Goal: Browse casually

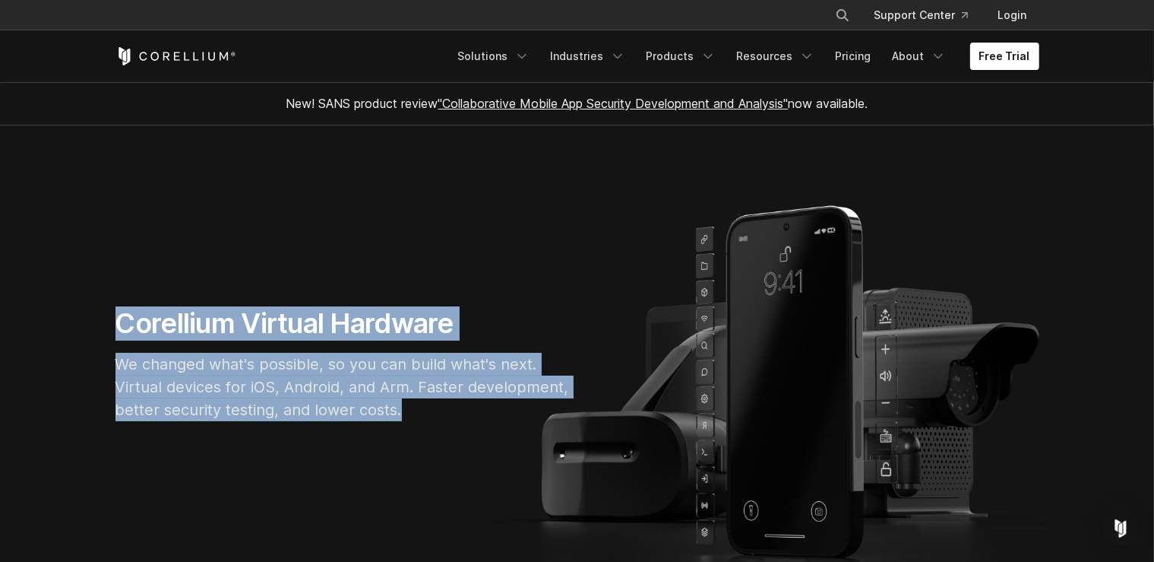
drag, startPoint x: 118, startPoint y: 316, endPoint x: 424, endPoint y: 409, distance: 319.9
click at [424, 409] on div "Corellium Virtual Hardware We changed what's possible, so you can build what's …" at bounding box center [343, 369] width 486 height 127
click at [424, 409] on p "We changed what's possible, so you can build what's next. Virtual devices for i…" at bounding box center [343, 387] width 456 height 68
drag, startPoint x: 433, startPoint y: 410, endPoint x: 106, endPoint y: 322, distance: 338.9
click at [106, 322] on div "Corellium Virtual Hardware We changed what's possible, so you can build what's …" at bounding box center [343, 369] width 486 height 127
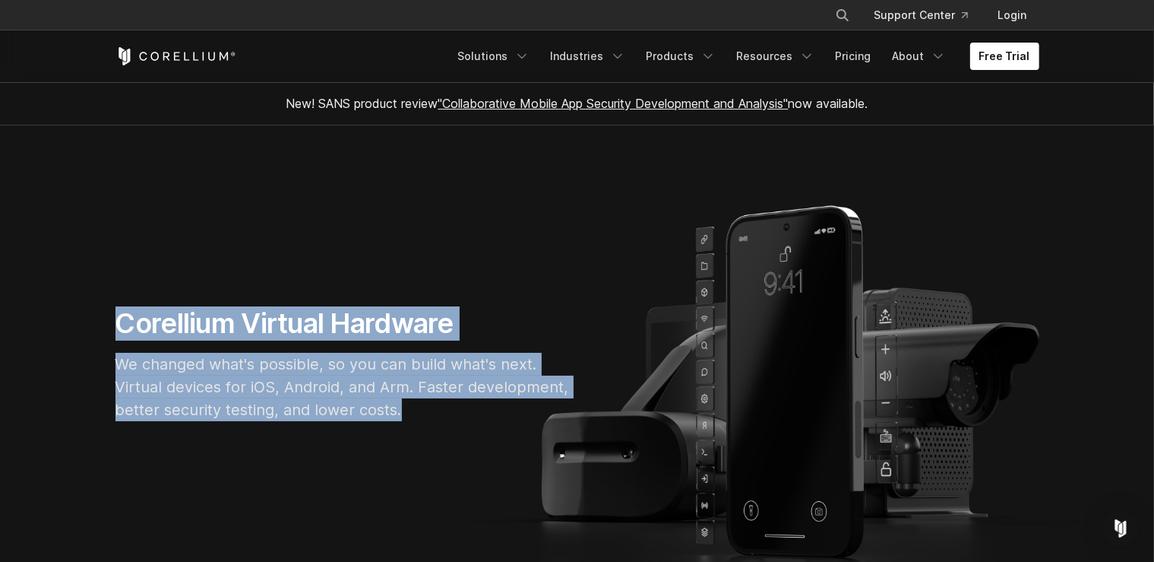
click at [236, 315] on h1 "Corellium Virtual Hardware" at bounding box center [343, 323] width 456 height 34
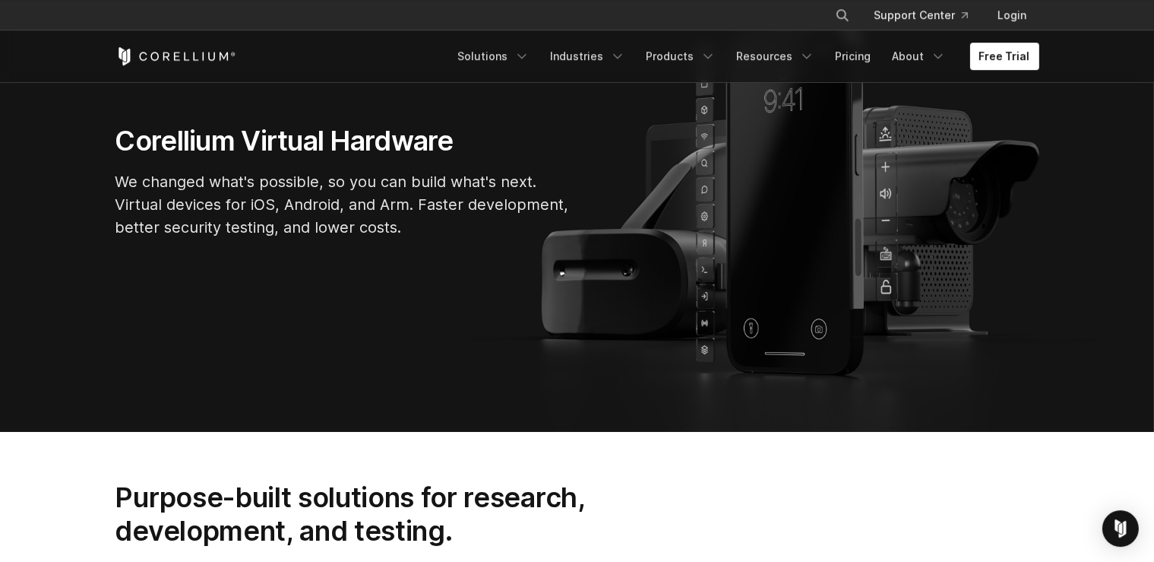
scroll to position [160, 0]
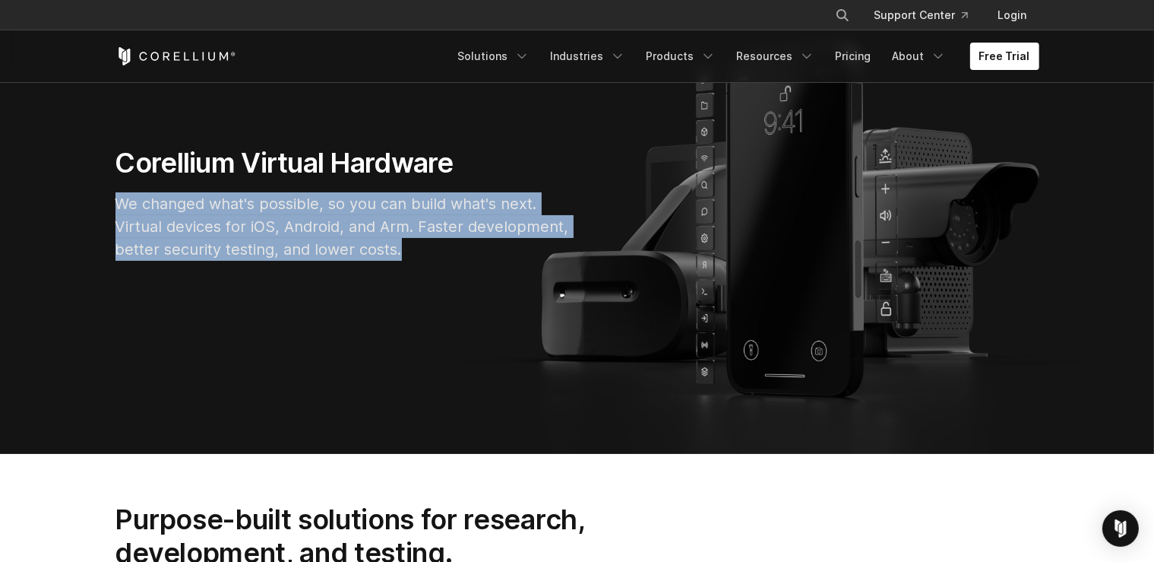
drag, startPoint x: 406, startPoint y: 252, endPoint x: 101, endPoint y: 190, distance: 311.0
click at [101, 190] on div "Corellium Virtual Hardware We changed what's possible, so you can build what's …" at bounding box center [343, 209] width 486 height 127
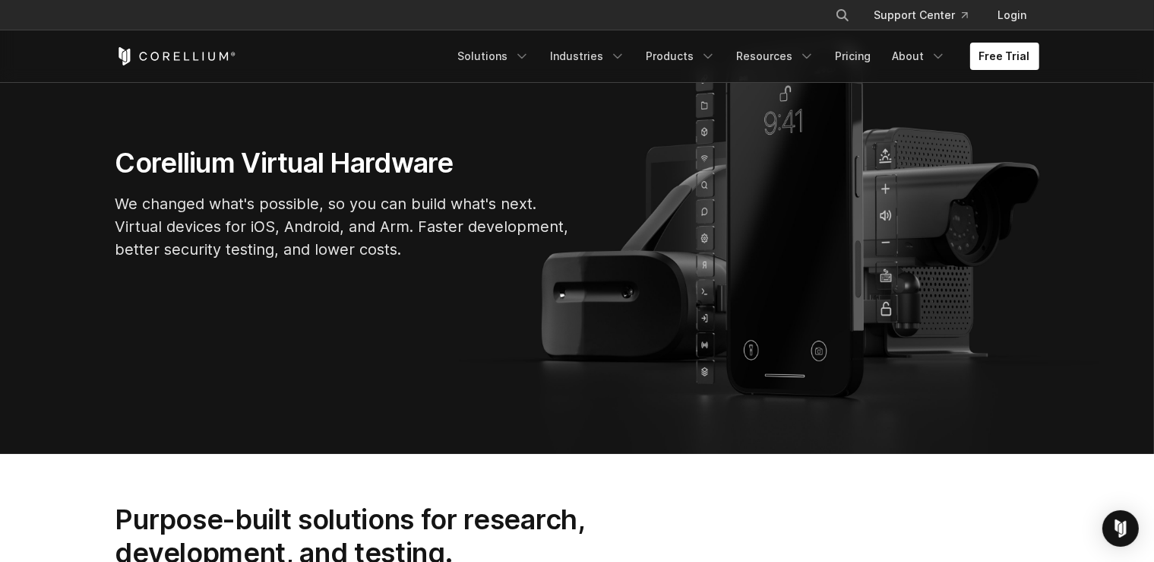
click at [105, 195] on div "Corellium Virtual Hardware We changed what's possible, so you can build what's …" at bounding box center [343, 209] width 486 height 127
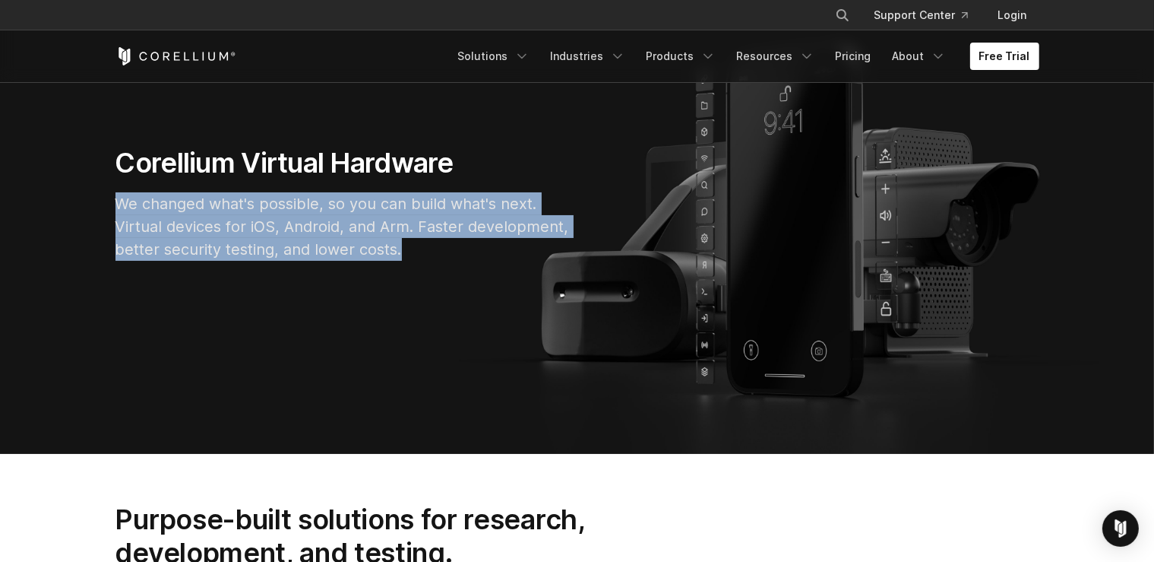
drag, startPoint x: 324, startPoint y: 211, endPoint x: 470, endPoint y: 266, distance: 155.1
click at [470, 266] on section "Corellium Virtual Hardware We changed what's possible, so you can build what's …" at bounding box center [577, 209] width 1154 height 489
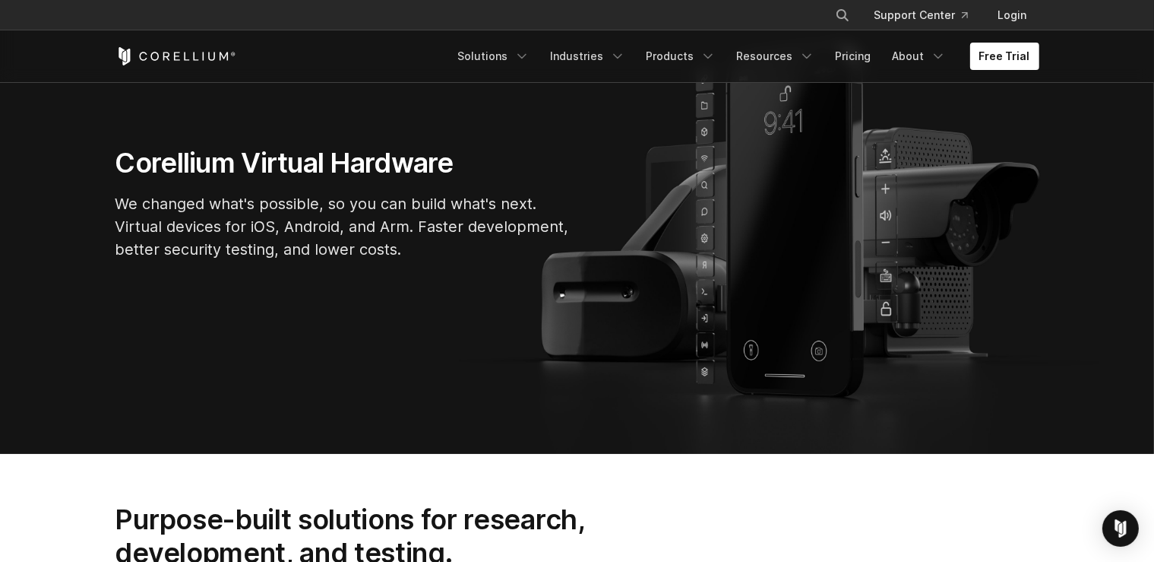
click at [470, 266] on div "Corellium Virtual Hardware We changed what's possible, so you can build what's …" at bounding box center [343, 209] width 486 height 127
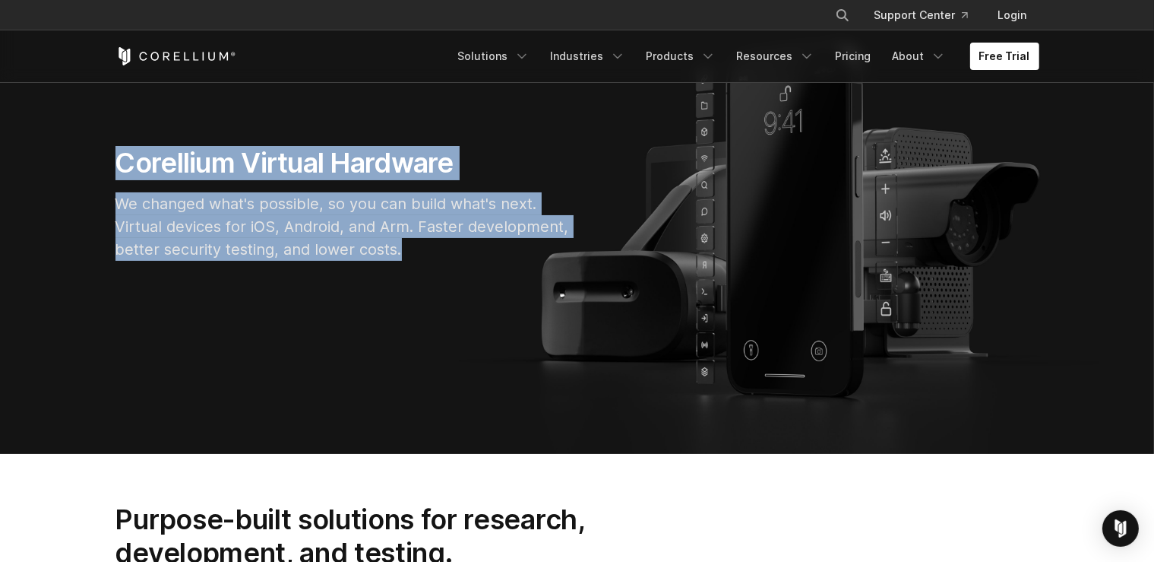
drag, startPoint x: 385, startPoint y: 250, endPoint x: 81, endPoint y: 181, distance: 311.7
click at [90, 182] on section "Corellium Virtual Hardware We changed what's possible, so you can build what's …" at bounding box center [577, 209] width 1154 height 489
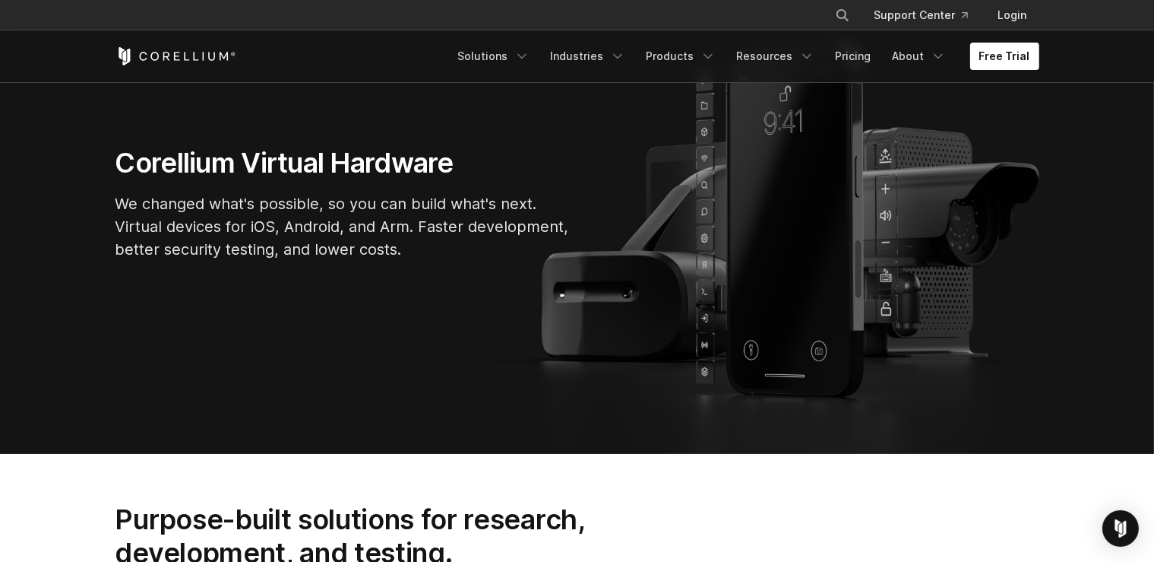
drag, startPoint x: 80, startPoint y: 181, endPoint x: 265, endPoint y: 211, distance: 187.9
click at [82, 183] on section "Corellium Virtual Hardware We changed what's possible, so you can build what's …" at bounding box center [577, 209] width 1154 height 489
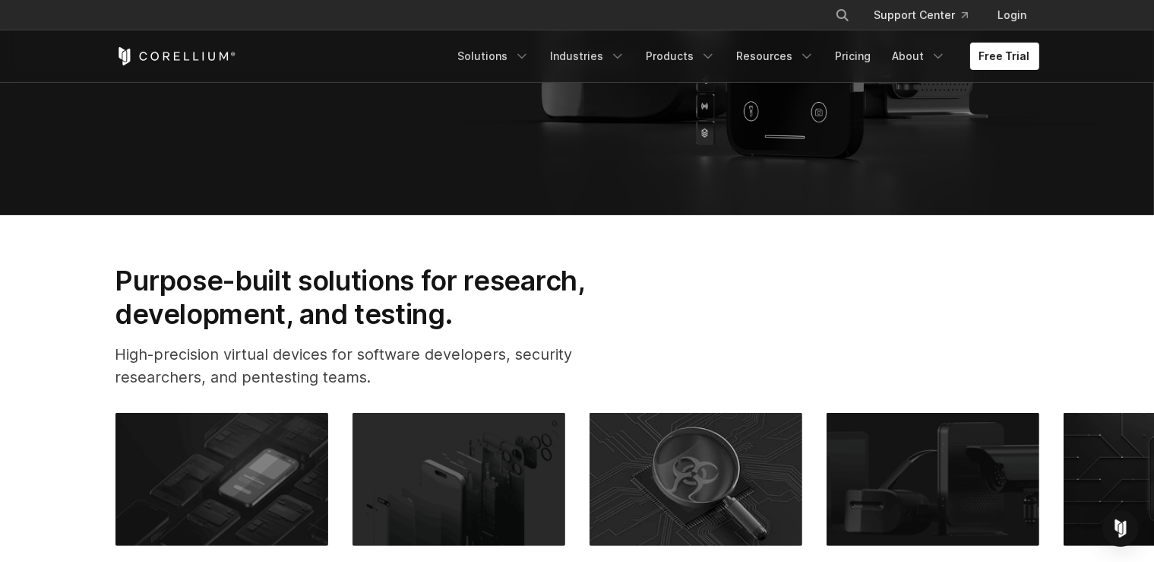
scroll to position [401, 0]
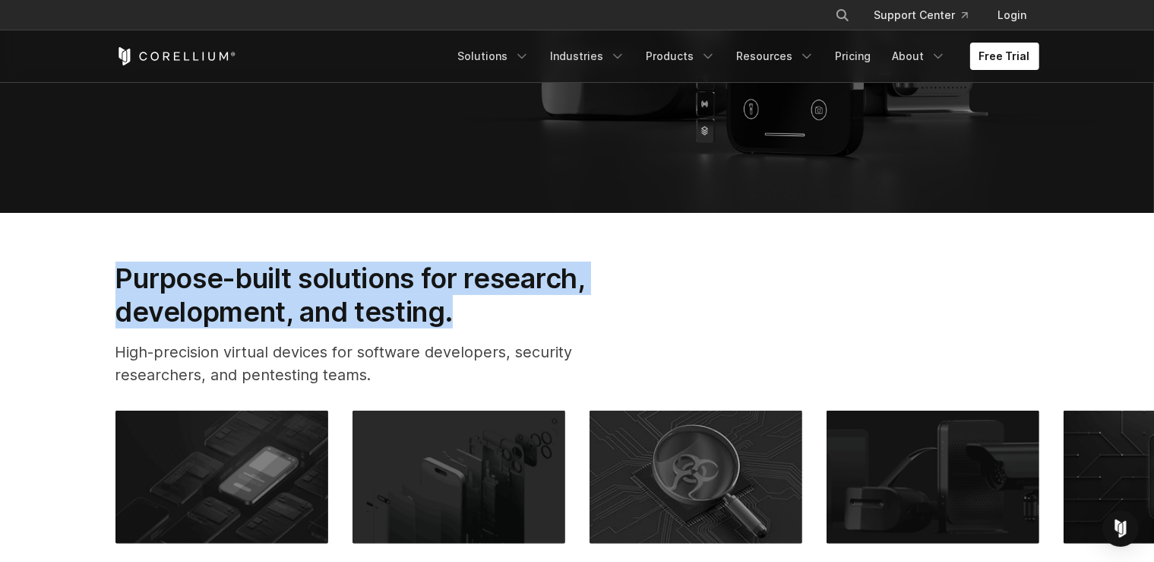
drag, startPoint x: 113, startPoint y: 270, endPoint x: 485, endPoint y: 329, distance: 376.2
click at [485, 329] on div "Purpose-built solutions for research, development, and testing. High-precision …" at bounding box center [374, 330] width 549 height 138
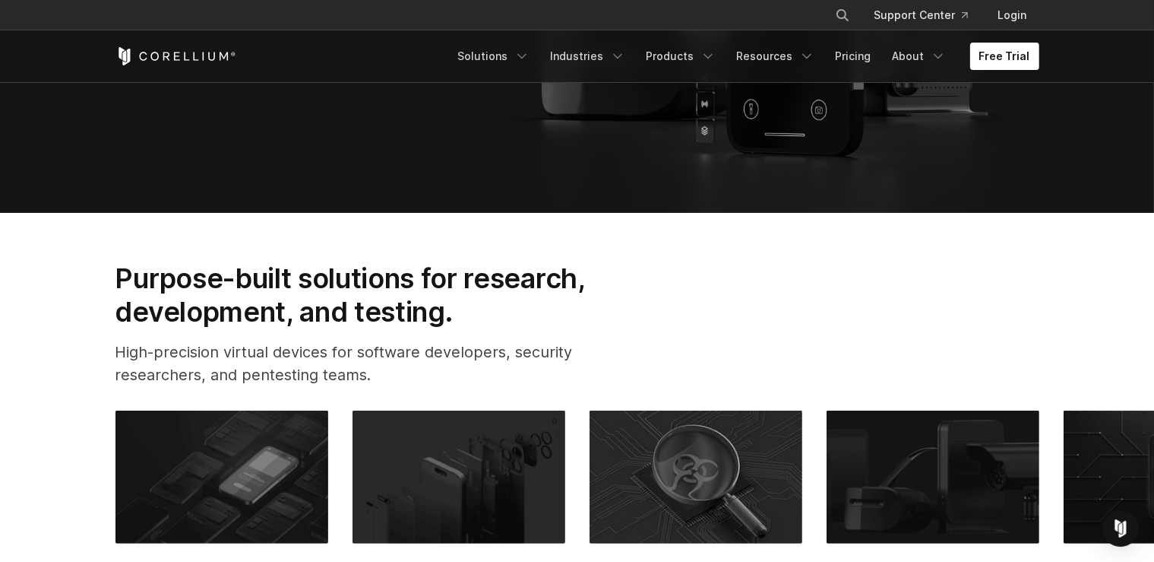
click at [485, 329] on div "Purpose-built solutions for research, development, and testing. High-precision …" at bounding box center [374, 330] width 549 height 138
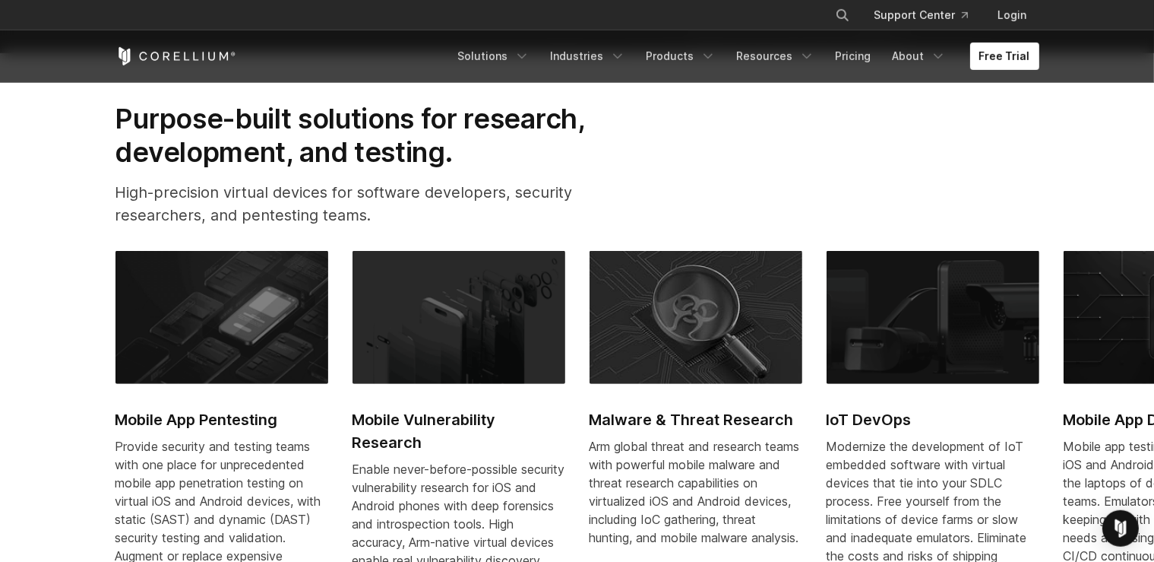
scroll to position [481, 0]
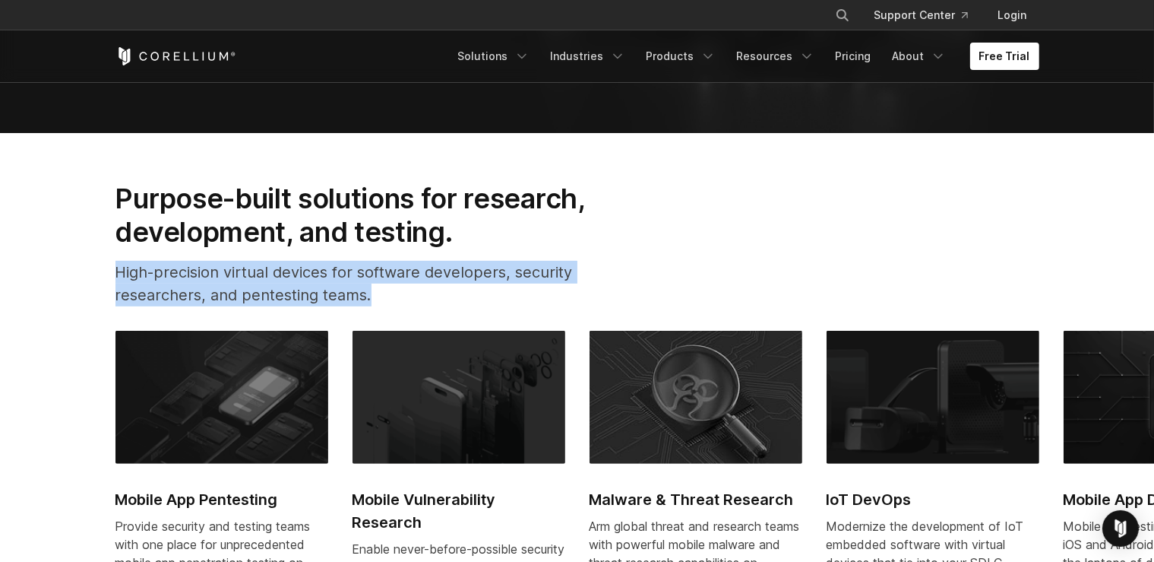
drag, startPoint x: 387, startPoint y: 299, endPoint x: 84, endPoint y: 260, distance: 305.6
click at [84, 260] on section "Purpose-built solutions for research, development, and testing. High-precision …" at bounding box center [577, 452] width 1154 height 639
click at [170, 265] on p "High-precision virtual devices for software developers, security researchers, a…" at bounding box center [374, 284] width 518 height 46
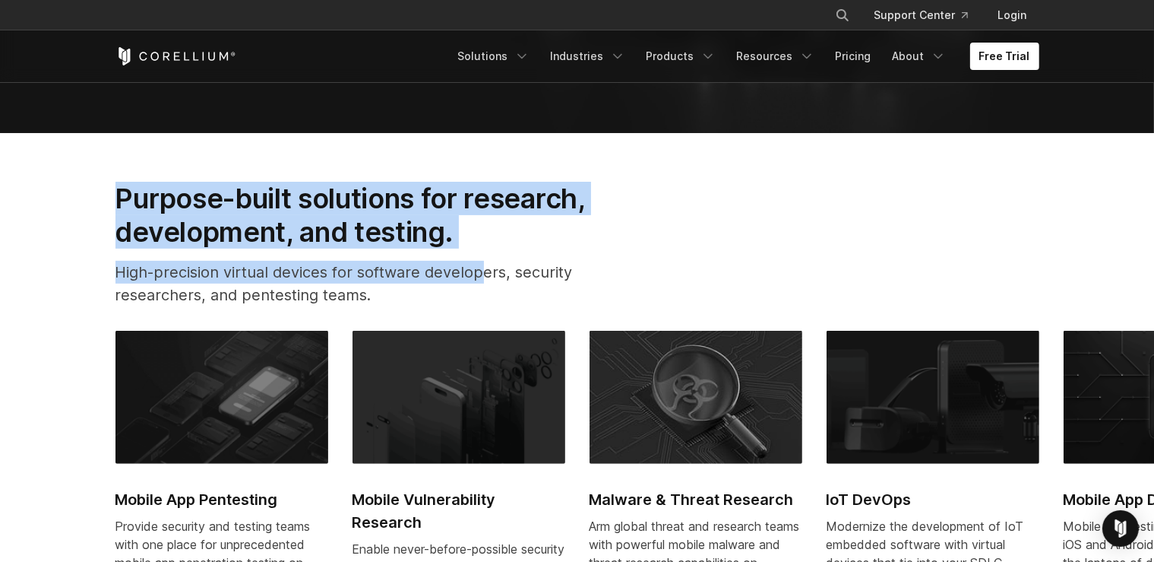
drag, startPoint x: 133, startPoint y: 196, endPoint x: 482, endPoint y: 256, distance: 354.6
click at [482, 256] on section "Purpose-built solutions for research, development, and testing. High-precision …" at bounding box center [577, 452] width 1154 height 639
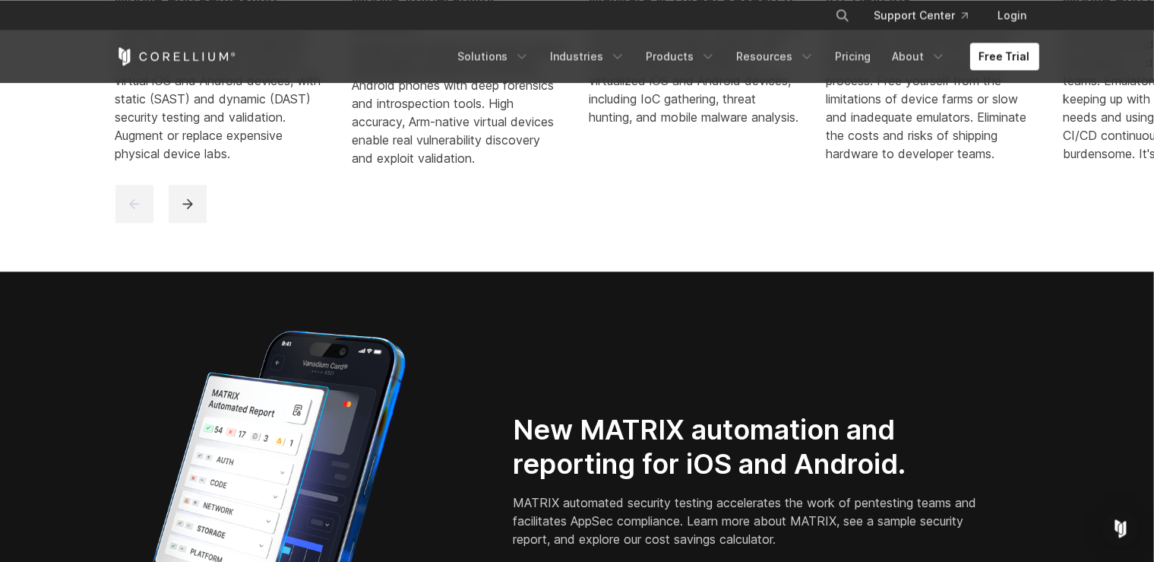
scroll to position [1042, 0]
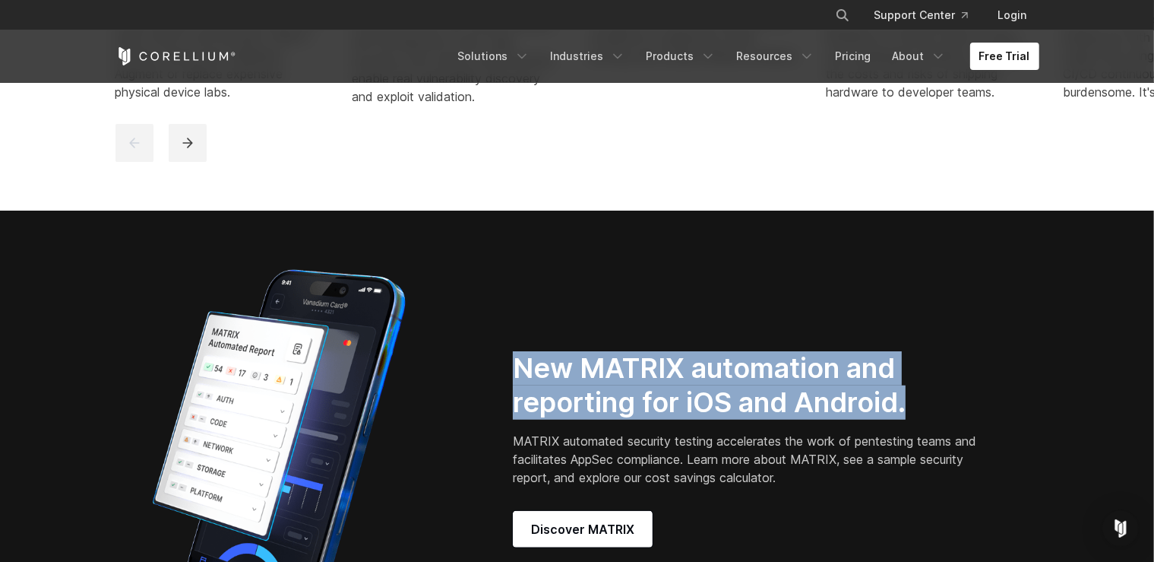
drag, startPoint x: 517, startPoint y: 380, endPoint x: 925, endPoint y: 424, distance: 410.4
click at [925, 419] on h2 "New MATRIX automation and reporting for iOS and Android." at bounding box center [747, 385] width 469 height 68
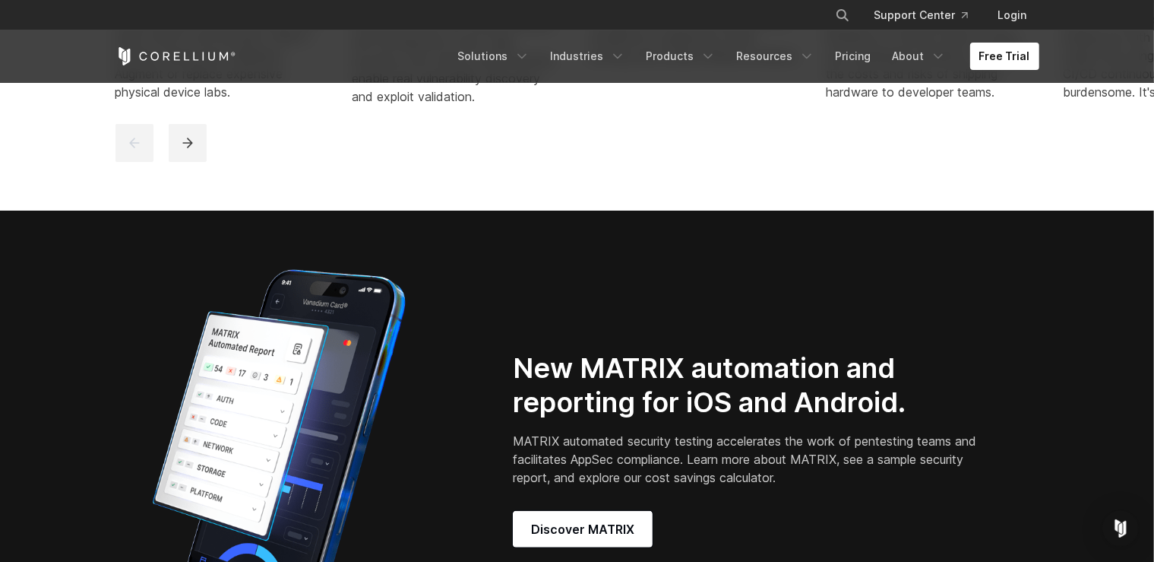
click at [925, 419] on h2 "New MATRIX automation and reporting for iOS and Android." at bounding box center [747, 385] width 469 height 68
click at [804, 413] on h2 "New MATRIX automation and reporting for iOS and Android." at bounding box center [747, 385] width 469 height 68
click at [799, 413] on h2 "New MATRIX automation and reporting for iOS and Android." at bounding box center [747, 385] width 469 height 68
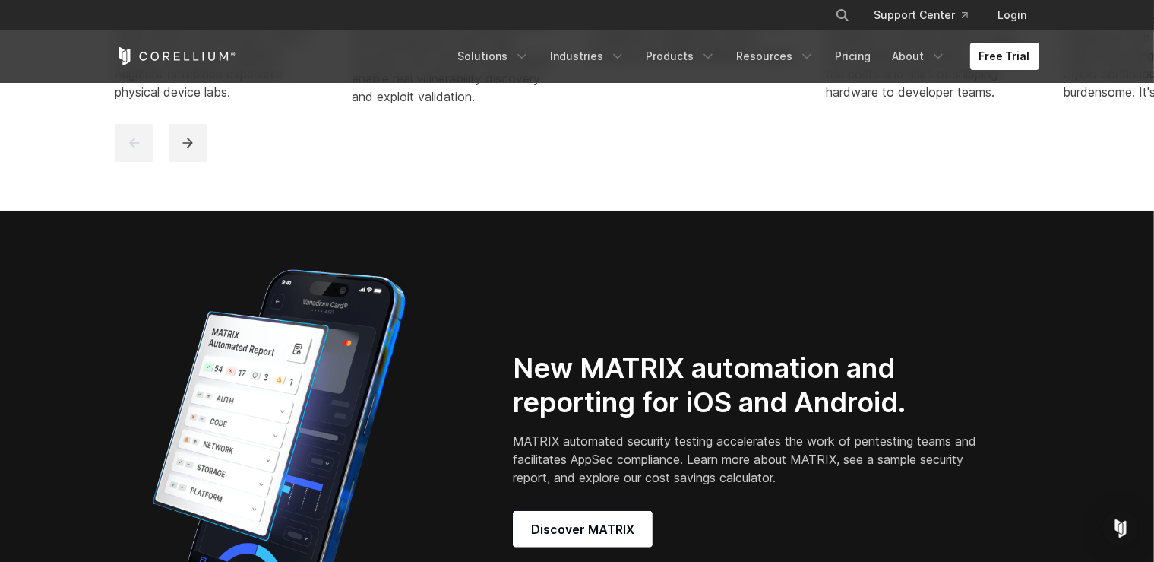
click at [651, 381] on h2 "New MATRIX automation and reporting for iOS and Android." at bounding box center [747, 385] width 469 height 68
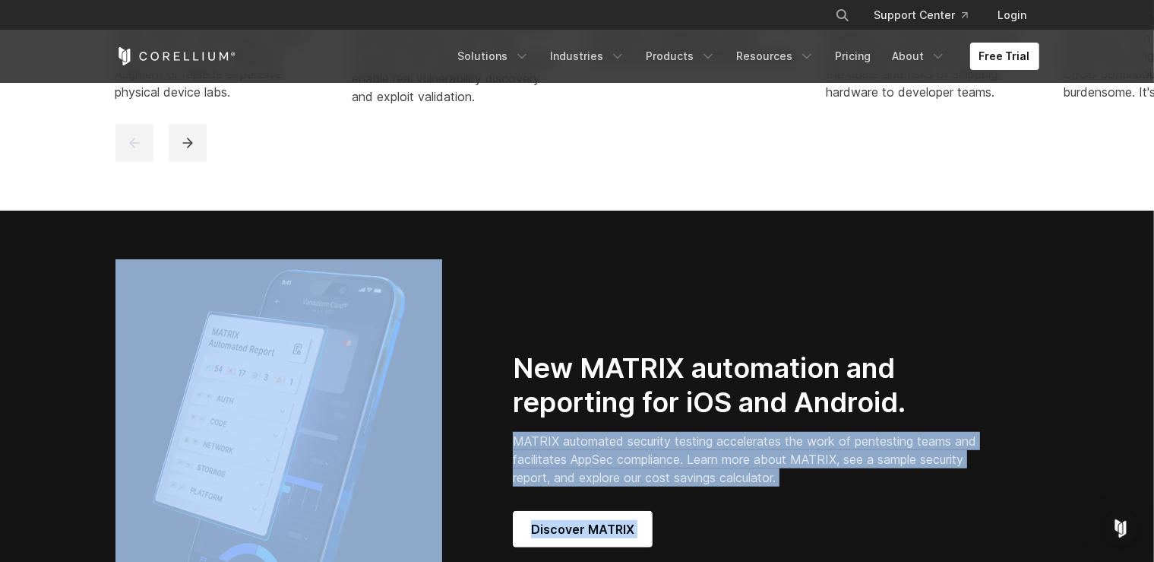
drag, startPoint x: 492, startPoint y: 375, endPoint x: 910, endPoint y: 426, distance: 421.0
click at [910, 426] on div "New MATRIX automation and reporting for iOS and Android. MATRIX automated secur…" at bounding box center [577, 449] width 954 height 380
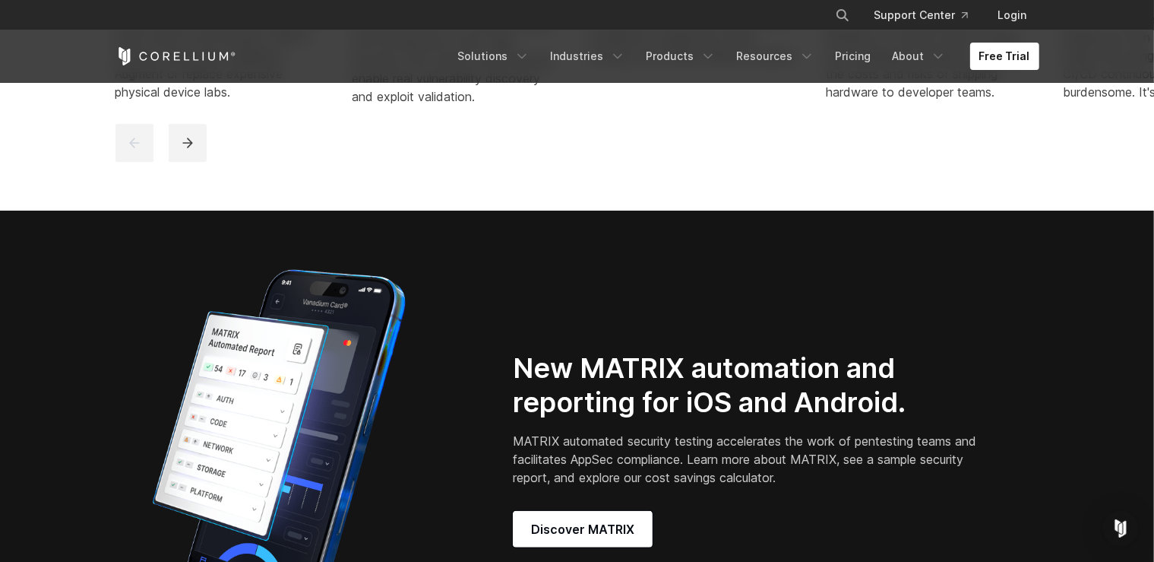
click at [910, 419] on h2 "New MATRIX automation and reporting for iOS and Android." at bounding box center [747, 385] width 469 height 68
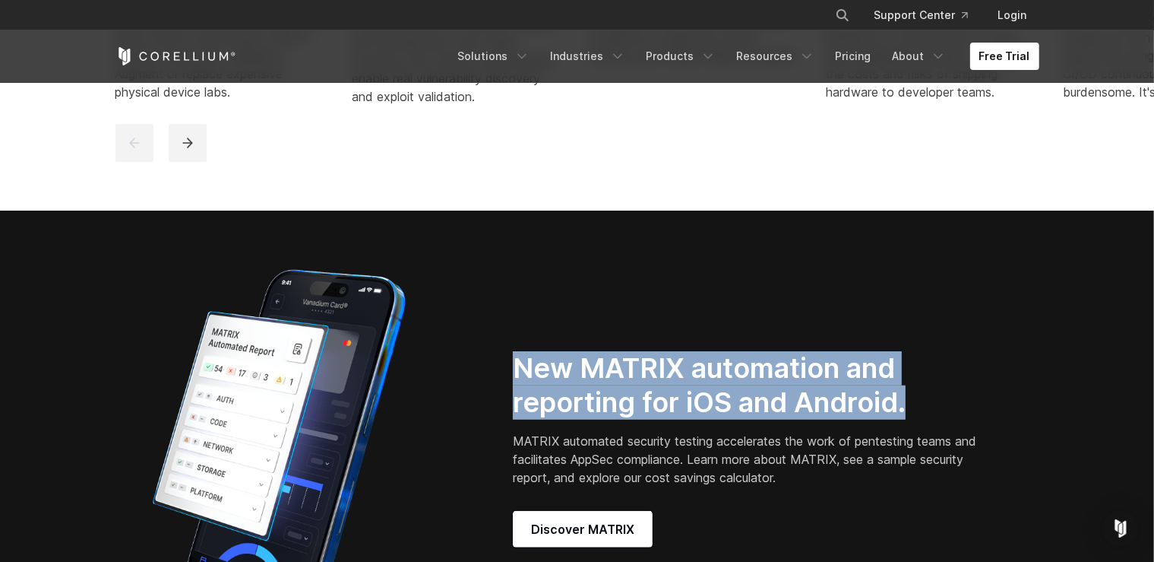
drag, startPoint x: 905, startPoint y: 419, endPoint x: 508, endPoint y: 364, distance: 400.5
click at [508, 364] on div "New MATRIX automation and reporting for iOS and Android. MATRIX automated secur…" at bounding box center [776, 449] width 557 height 196
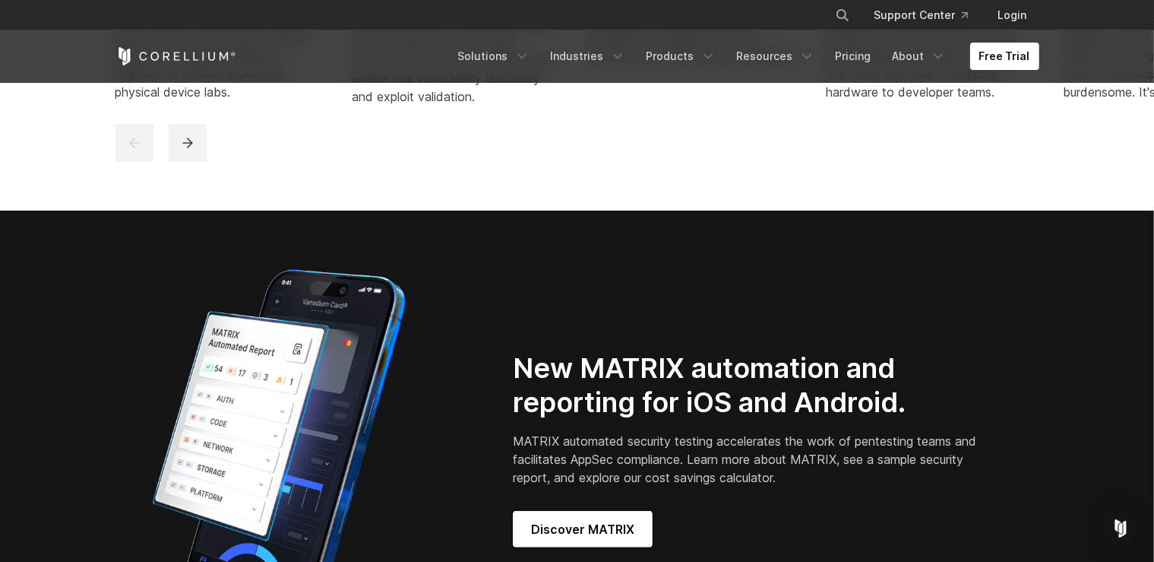
click at [508, 364] on div "New MATRIX automation and reporting for iOS and Android. MATRIX automated secur…" at bounding box center [776, 449] width 557 height 196
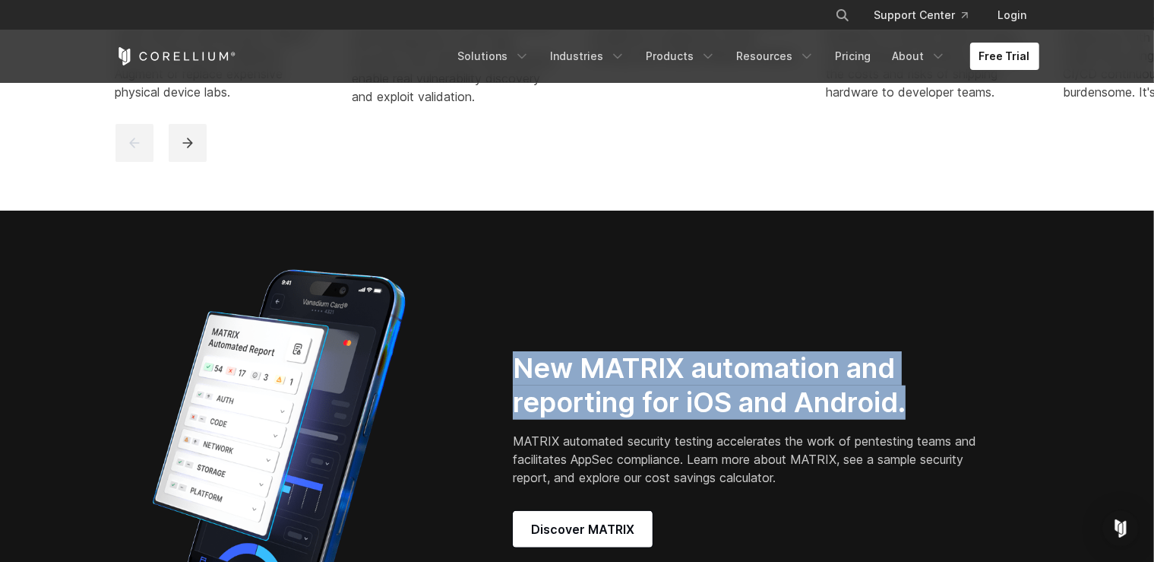
drag, startPoint x: 512, startPoint y: 372, endPoint x: 922, endPoint y: 416, distance: 412.6
click at [922, 416] on div "New MATRIX automation and reporting for iOS and Android. MATRIX automated secur…" at bounding box center [776, 449] width 557 height 196
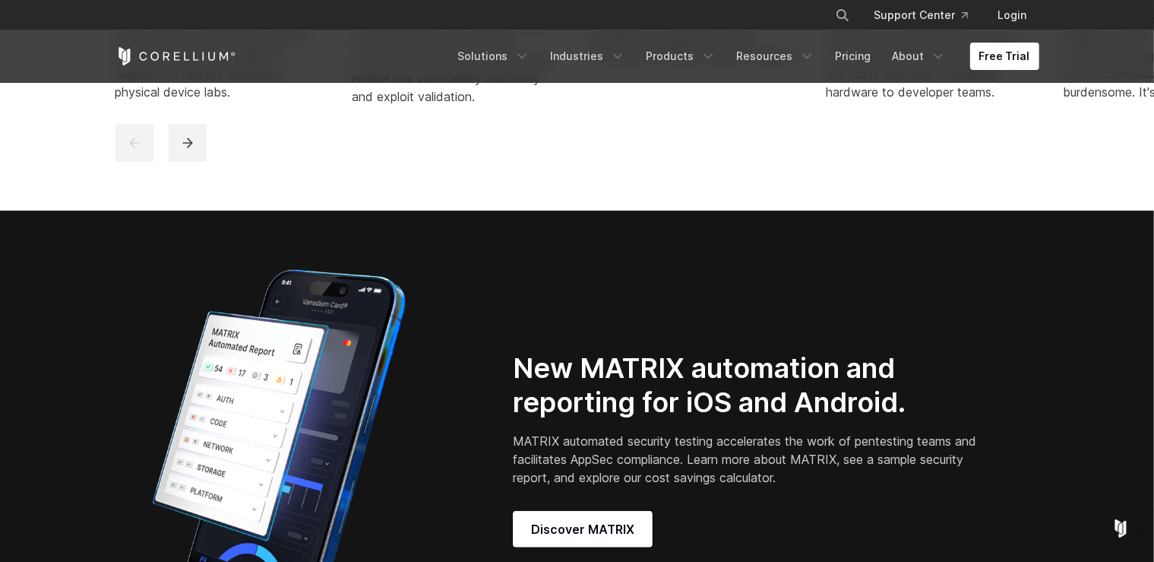
click at [922, 416] on h2 "New MATRIX automation and reporting for iOS and Android." at bounding box center [747, 385] width 469 height 68
click at [782, 390] on h2 "New MATRIX automation and reporting for iOS and Android." at bounding box center [747, 385] width 469 height 68
click at [808, 416] on h2 "New MATRIX automation and reporting for iOS and Android." at bounding box center [747, 385] width 469 height 68
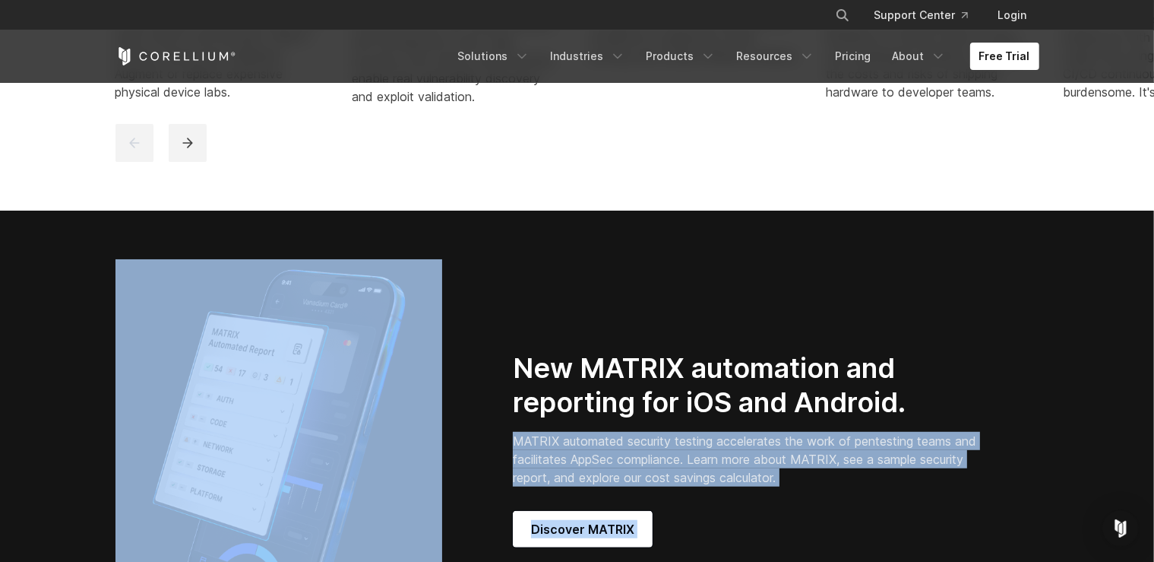
drag, startPoint x: 924, startPoint y: 413, endPoint x: 496, endPoint y: 380, distance: 429.1
click at [460, 378] on div "New MATRIX automation and reporting for iOS and Android. MATRIX automated secur…" at bounding box center [577, 449] width 954 height 380
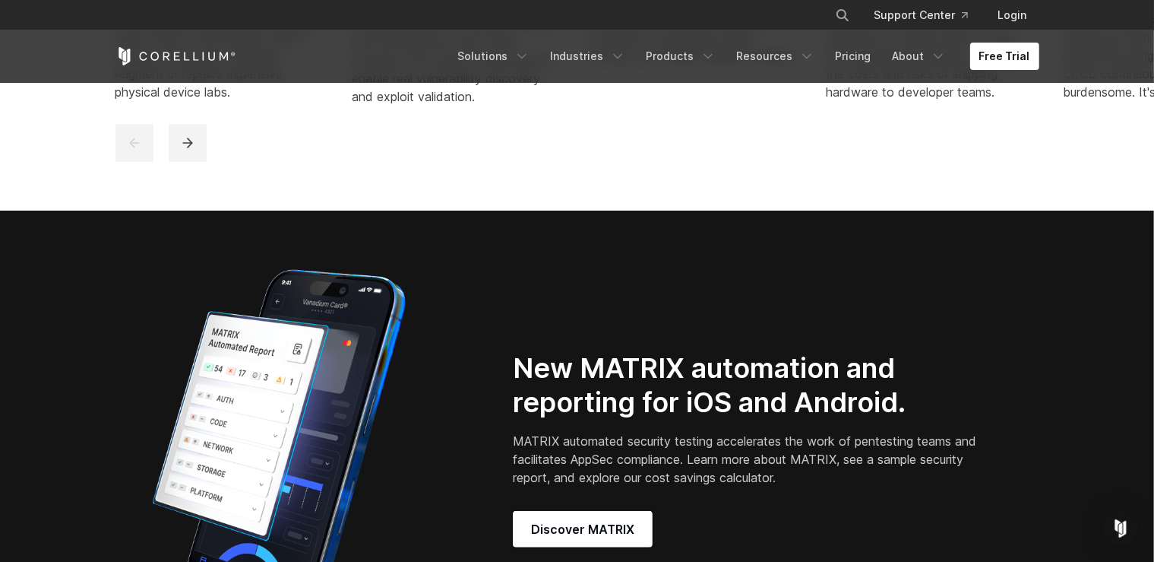
click at [612, 357] on div "New MATRIX automation and reporting for iOS and Android. MATRIX automated secur…" at bounding box center [577, 449] width 954 height 380
click at [639, 380] on h2 "New MATRIX automation and reporting for iOS and Android." at bounding box center [747, 385] width 469 height 68
click at [633, 375] on h2 "New MATRIX automation and reporting for iOS and Android." at bounding box center [747, 385] width 469 height 68
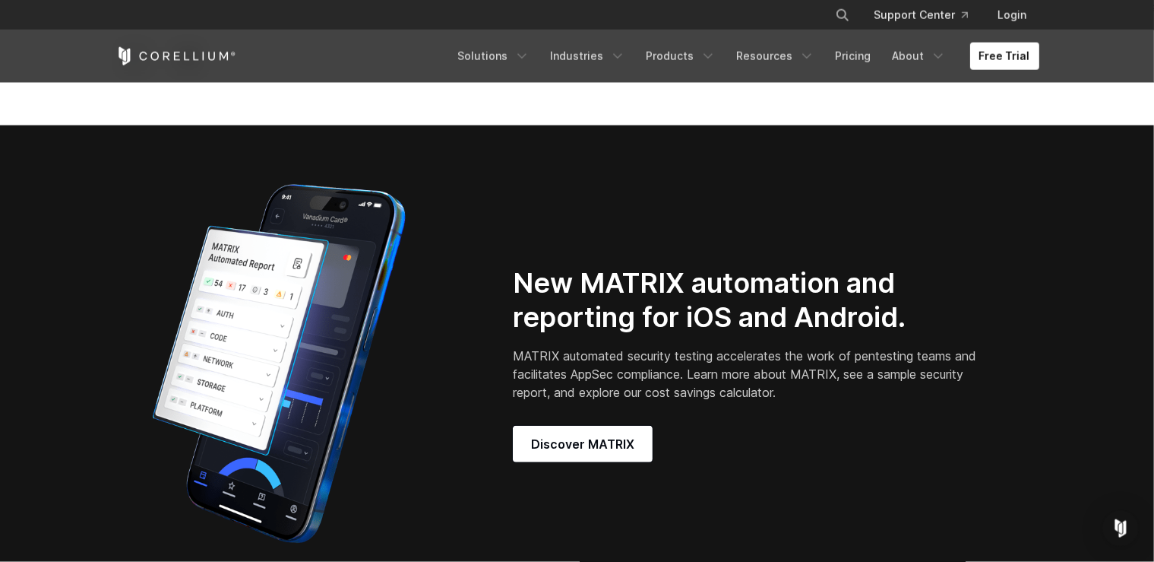
scroll to position [1444, 0]
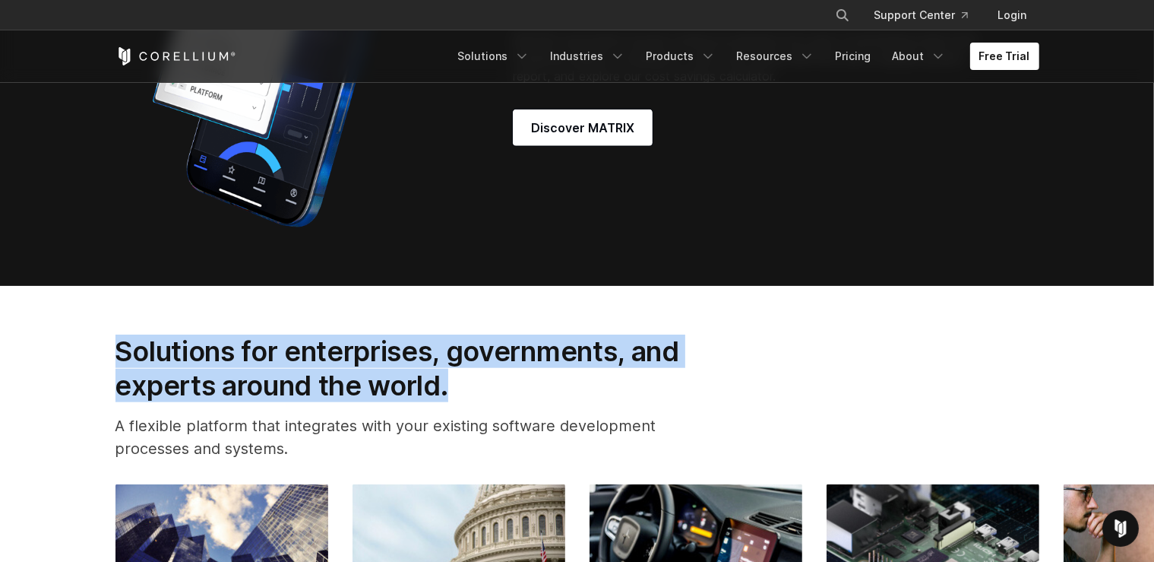
drag, startPoint x: 93, startPoint y: 360, endPoint x: 542, endPoint y: 410, distance: 451.8
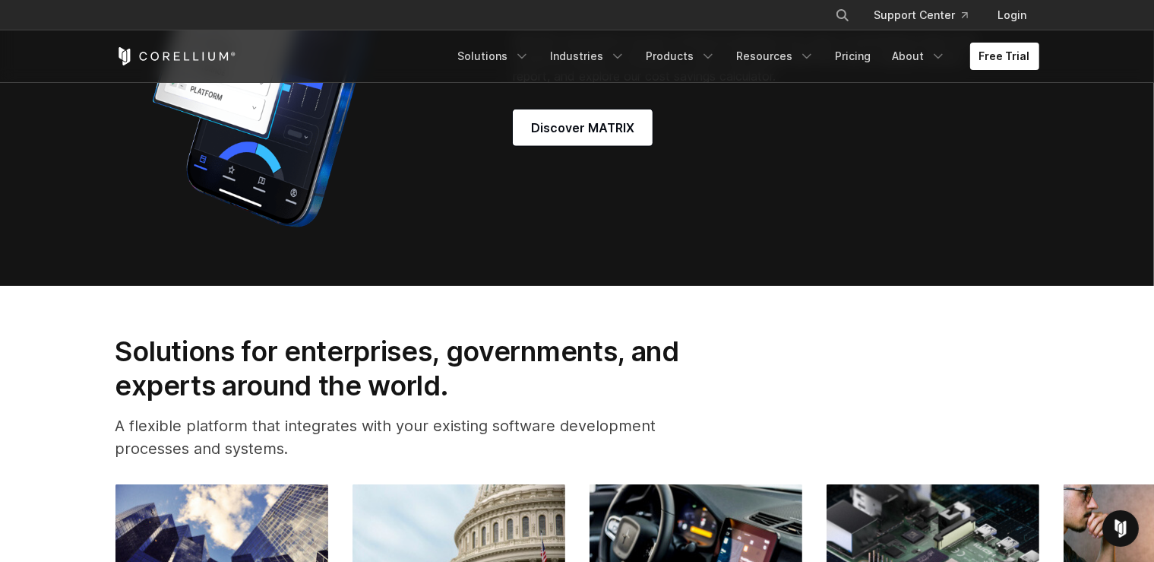
click at [542, 402] on h2 "Solutions for enterprises, governments, and experts around the world." at bounding box center [418, 368] width 606 height 68
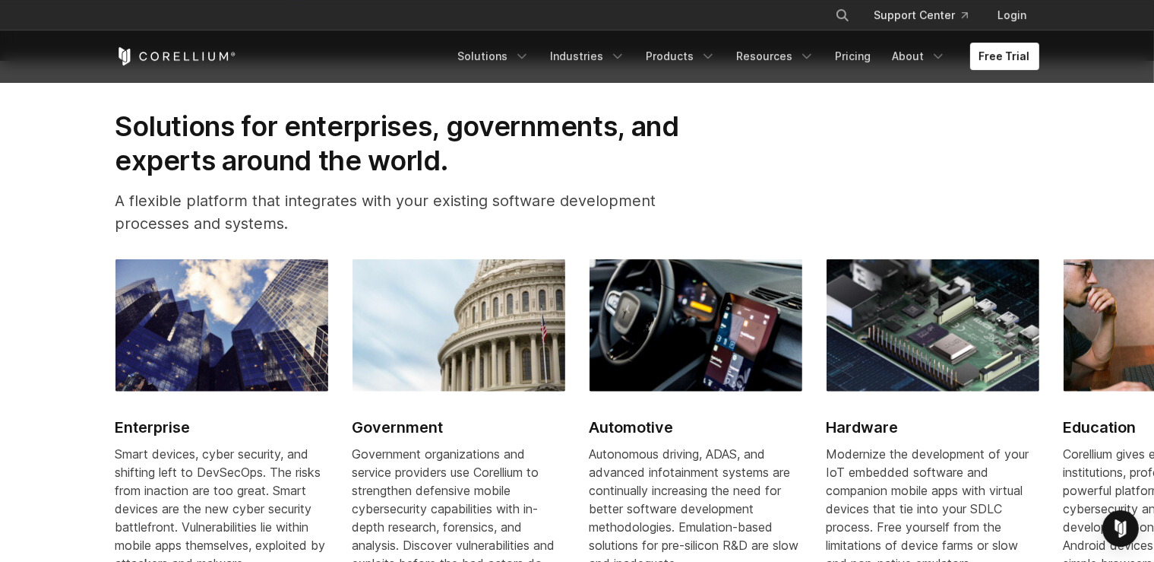
scroll to position [1685, 0]
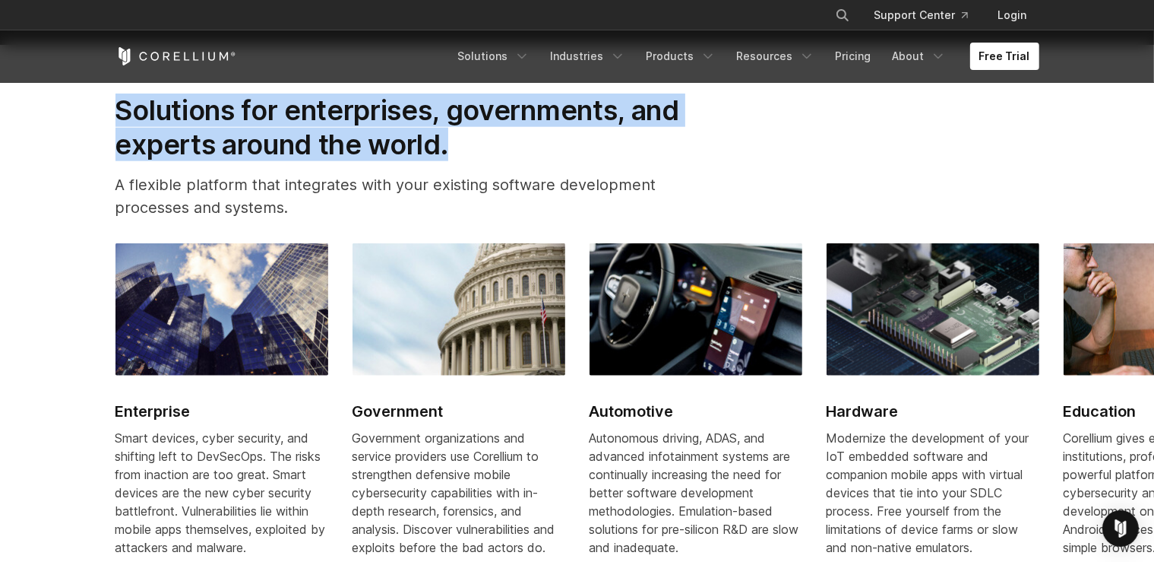
drag, startPoint x: 102, startPoint y: 119, endPoint x: 503, endPoint y: 156, distance: 402.8
click at [503, 156] on div "Solutions for enterprises, governments, and experts around the world. A flexibl…" at bounding box center [418, 162] width 636 height 138
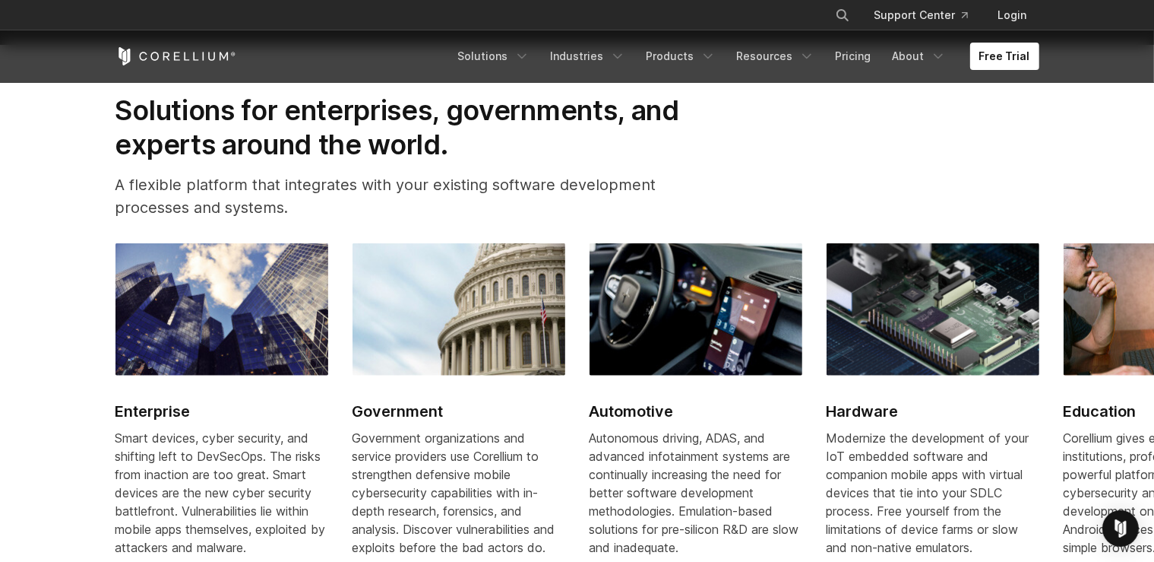
click at [503, 156] on h2 "Solutions for enterprises, governments, and experts around the world." at bounding box center [418, 127] width 606 height 68
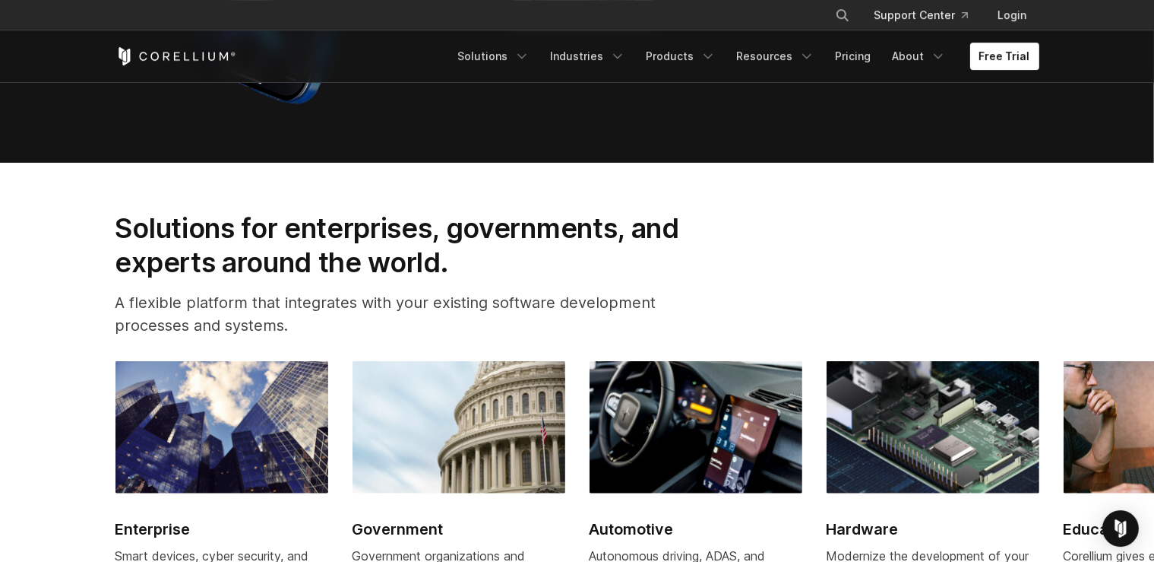
scroll to position [1444, 0]
